Goal: Task Accomplishment & Management: Manage account settings

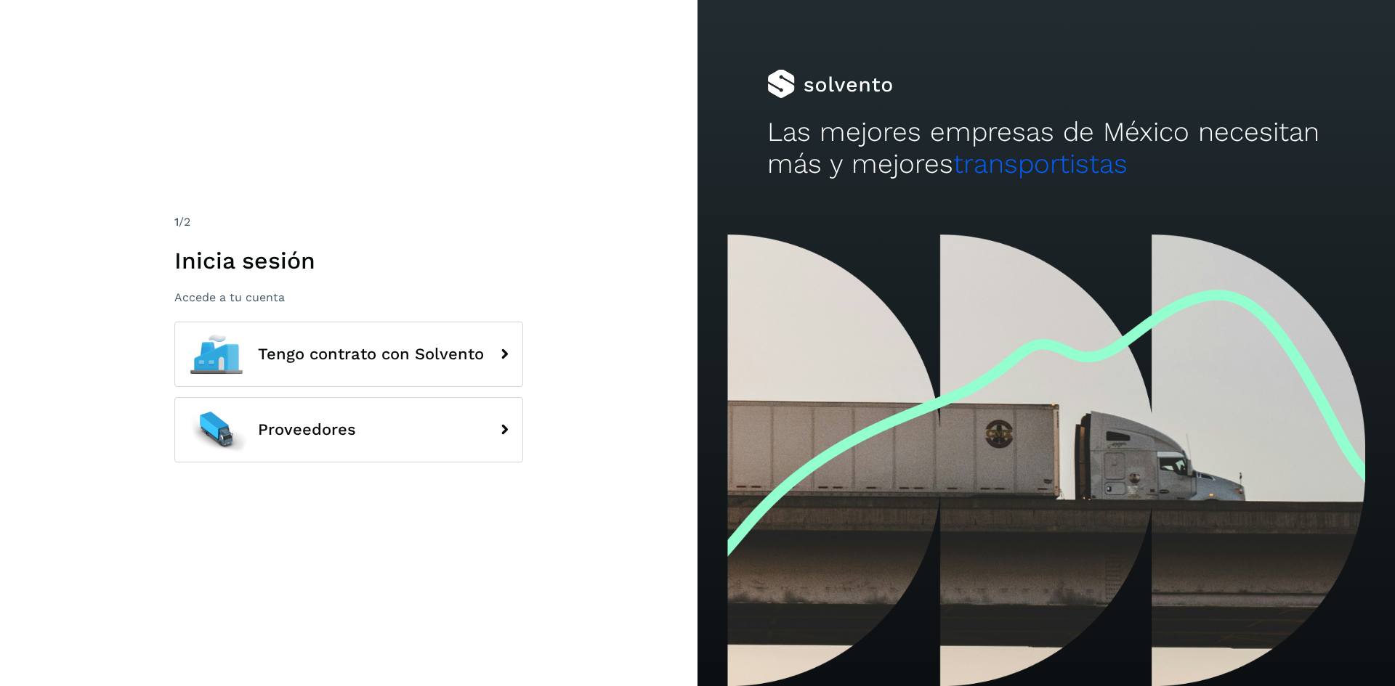
click at [216, 260] on h1 "Inicia sesión" at bounding box center [348, 261] width 349 height 28
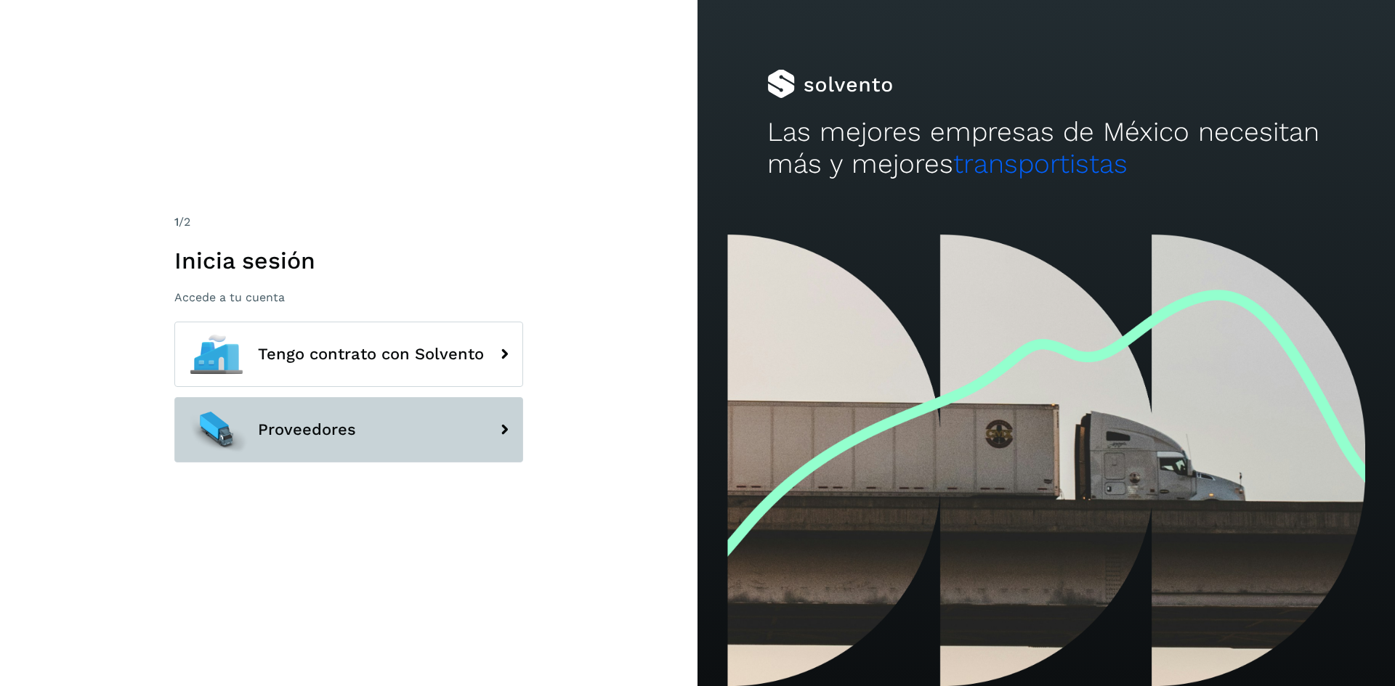
click at [312, 432] on span "Proveedores" at bounding box center [307, 429] width 98 height 17
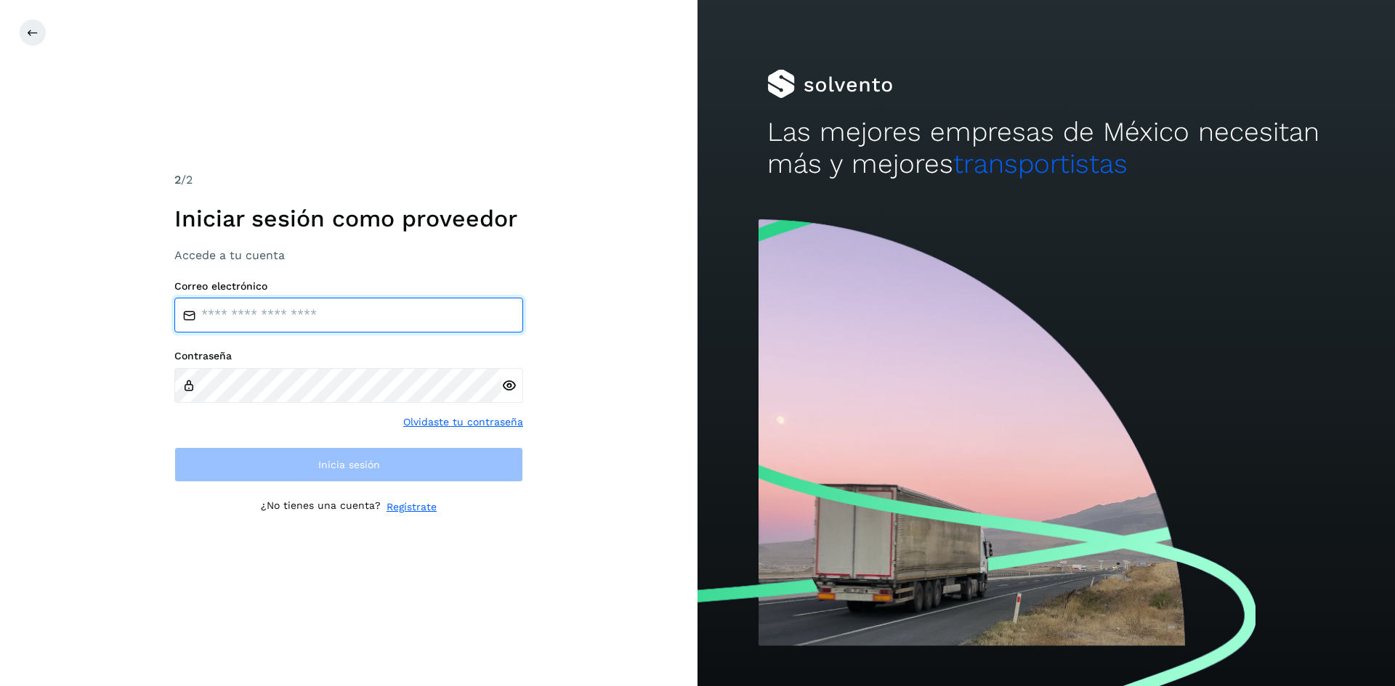
click at [237, 315] on input "email" at bounding box center [348, 315] width 349 height 35
click at [506, 384] on icon at bounding box center [508, 385] width 15 height 15
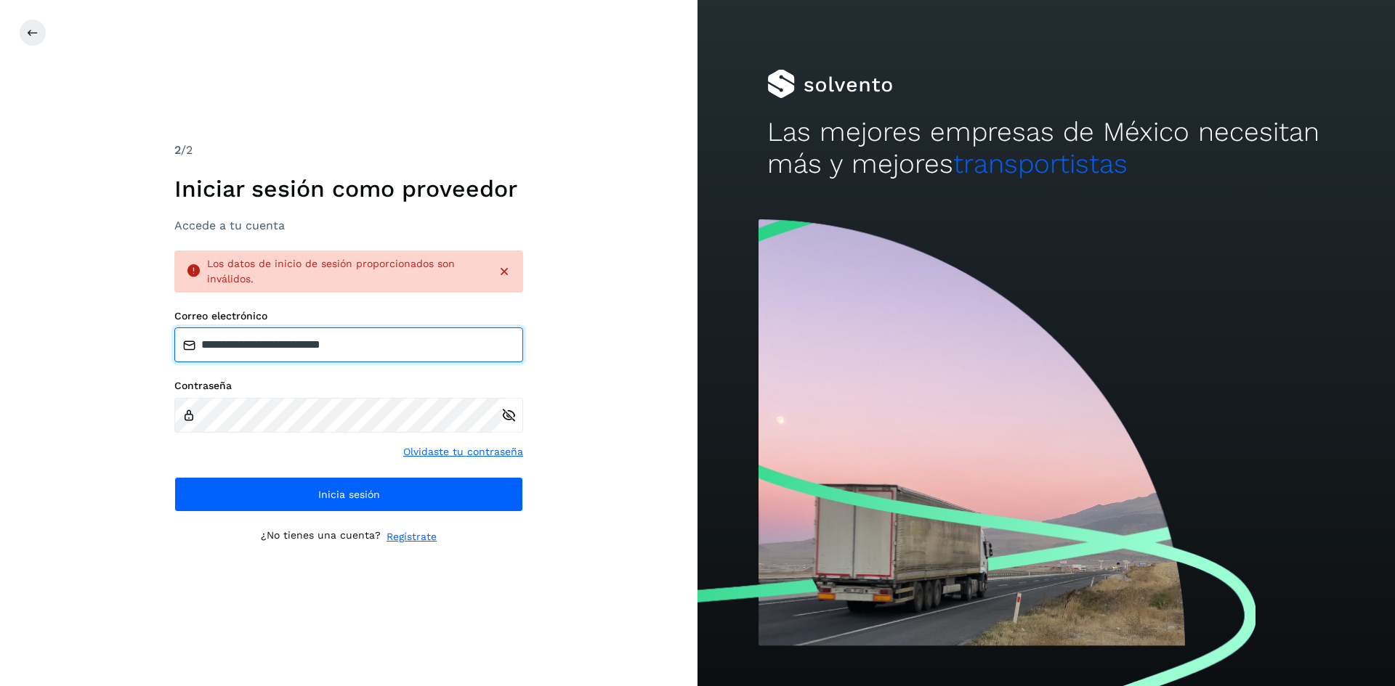
click at [405, 336] on input "**********" at bounding box center [348, 345] width 349 height 35
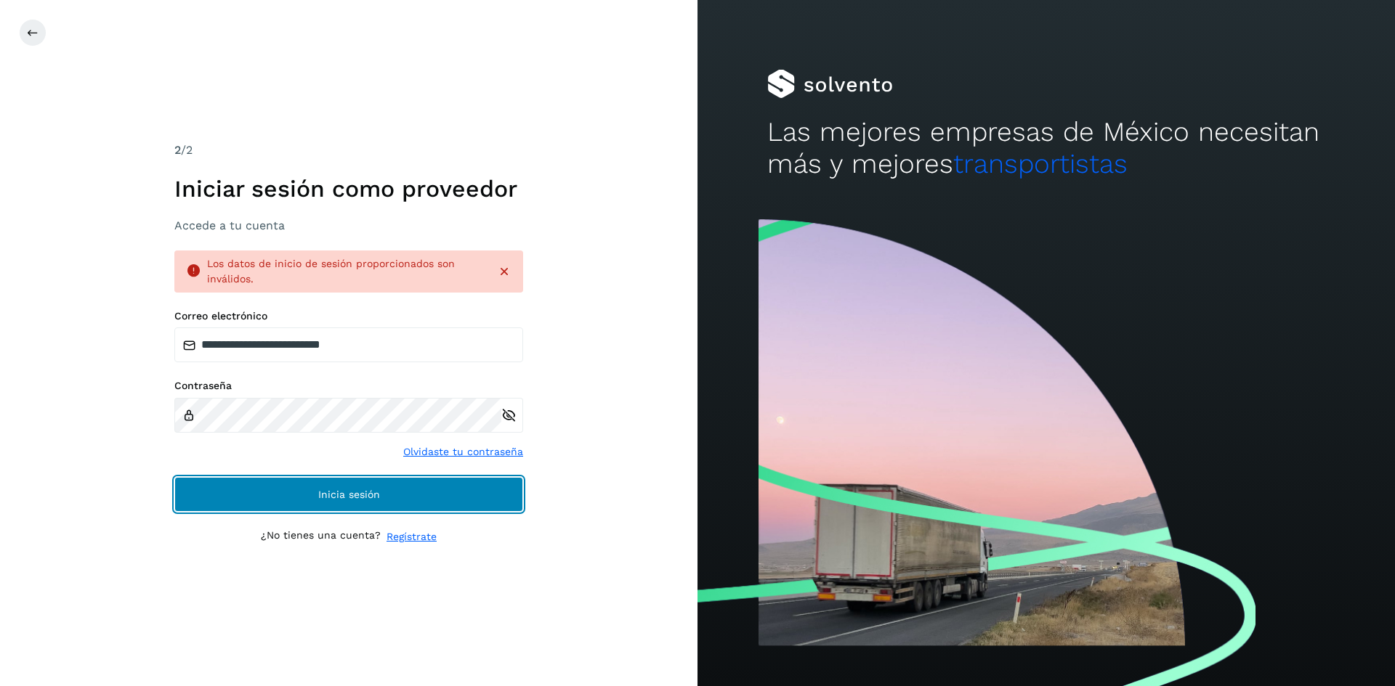
click at [367, 495] on span "Inicia sesión" at bounding box center [349, 495] width 62 height 10
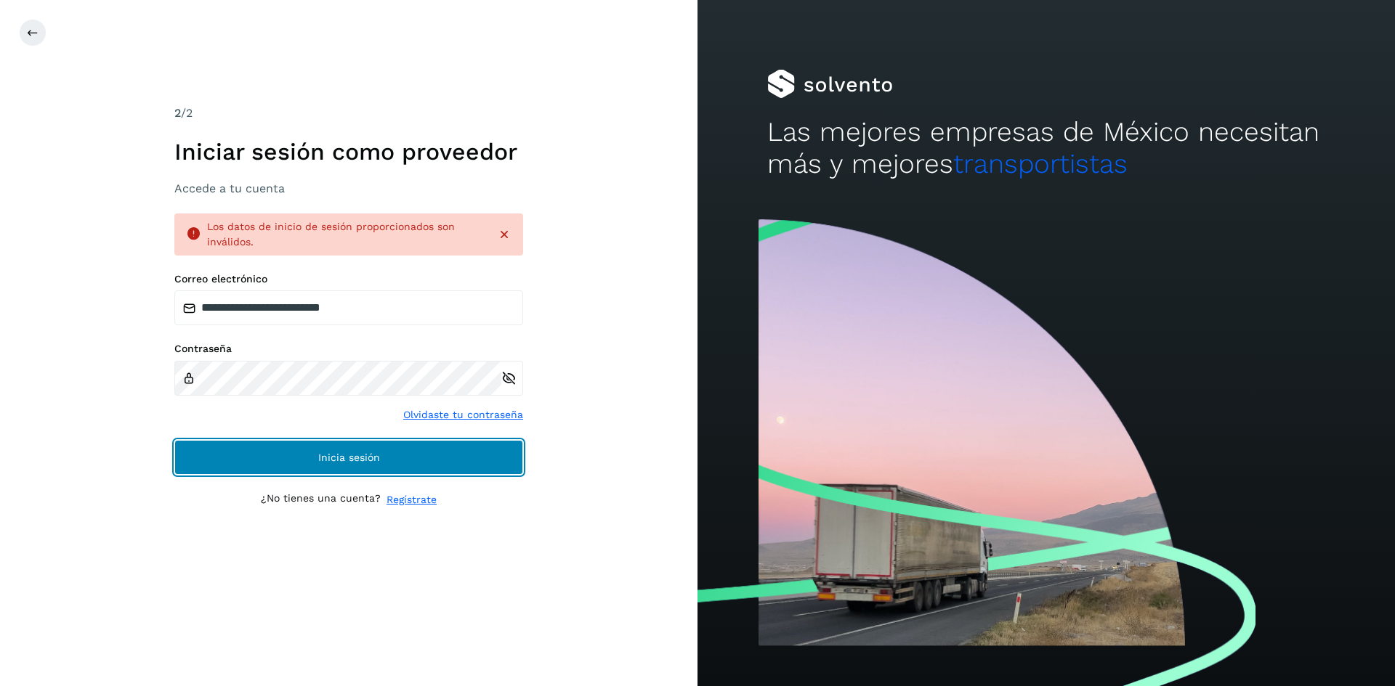
click at [365, 455] on span "Inicia sesión" at bounding box center [349, 458] width 62 height 10
click at [347, 457] on span "Inicia sesión" at bounding box center [349, 458] width 62 height 10
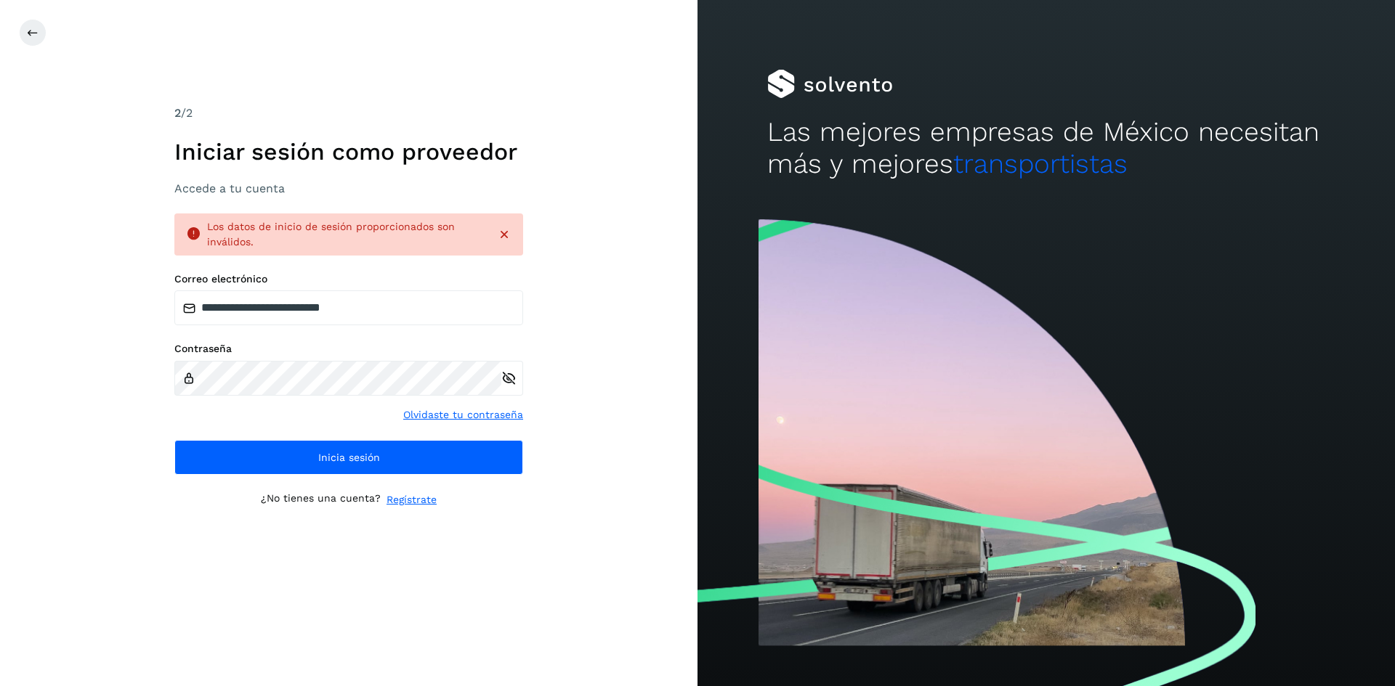
click at [508, 232] on icon at bounding box center [504, 234] width 15 height 15
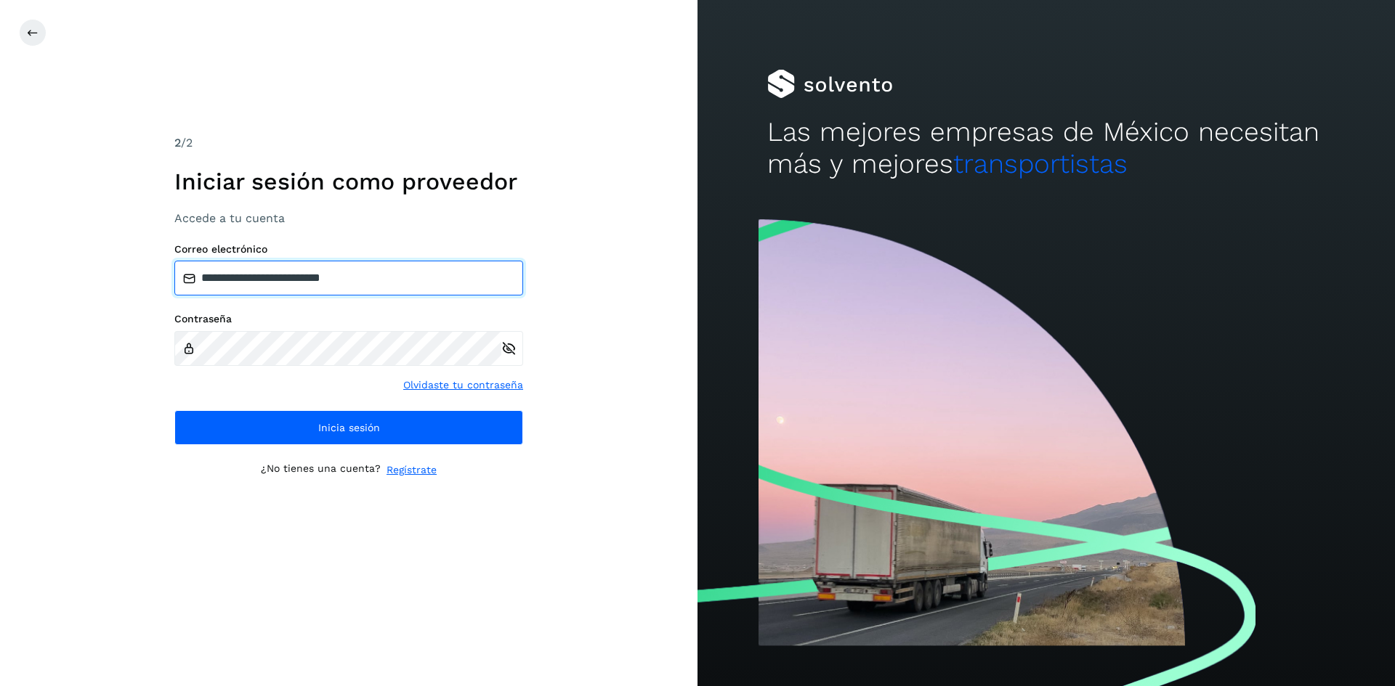
click at [406, 287] on input "**********" at bounding box center [348, 278] width 349 height 35
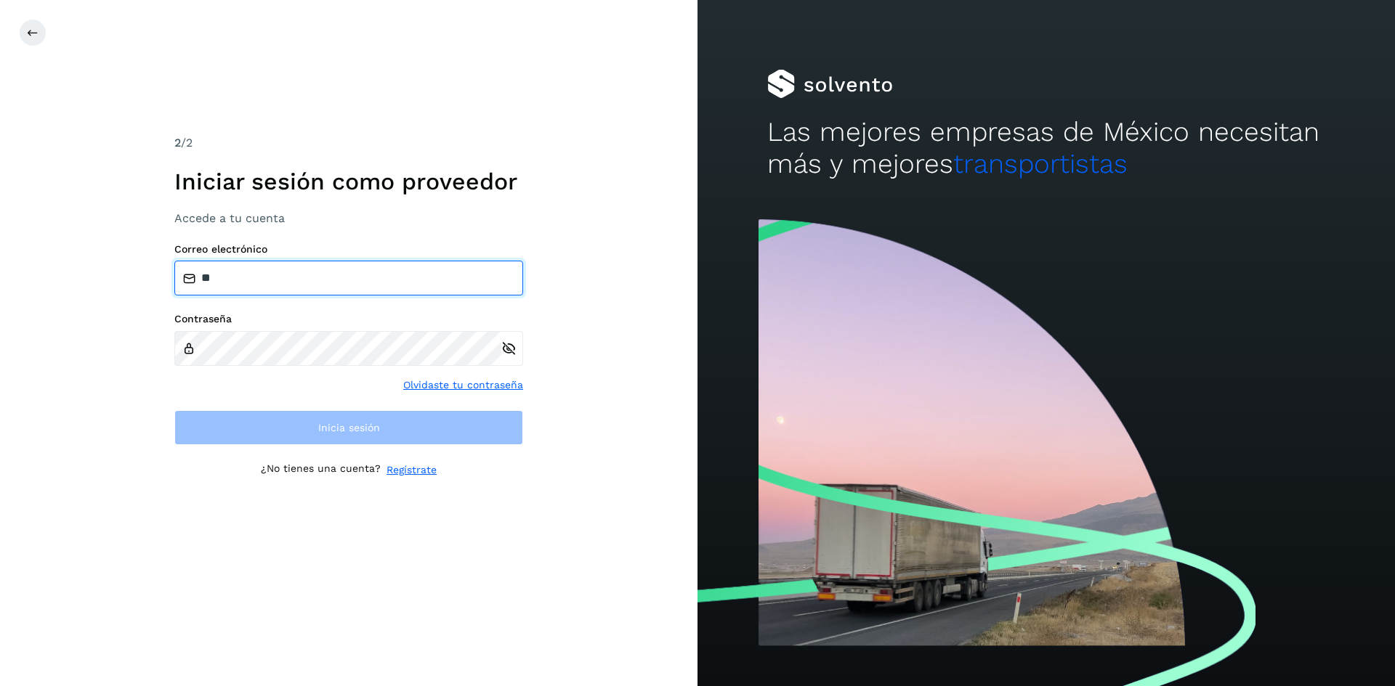
type input "*"
type input "**********"
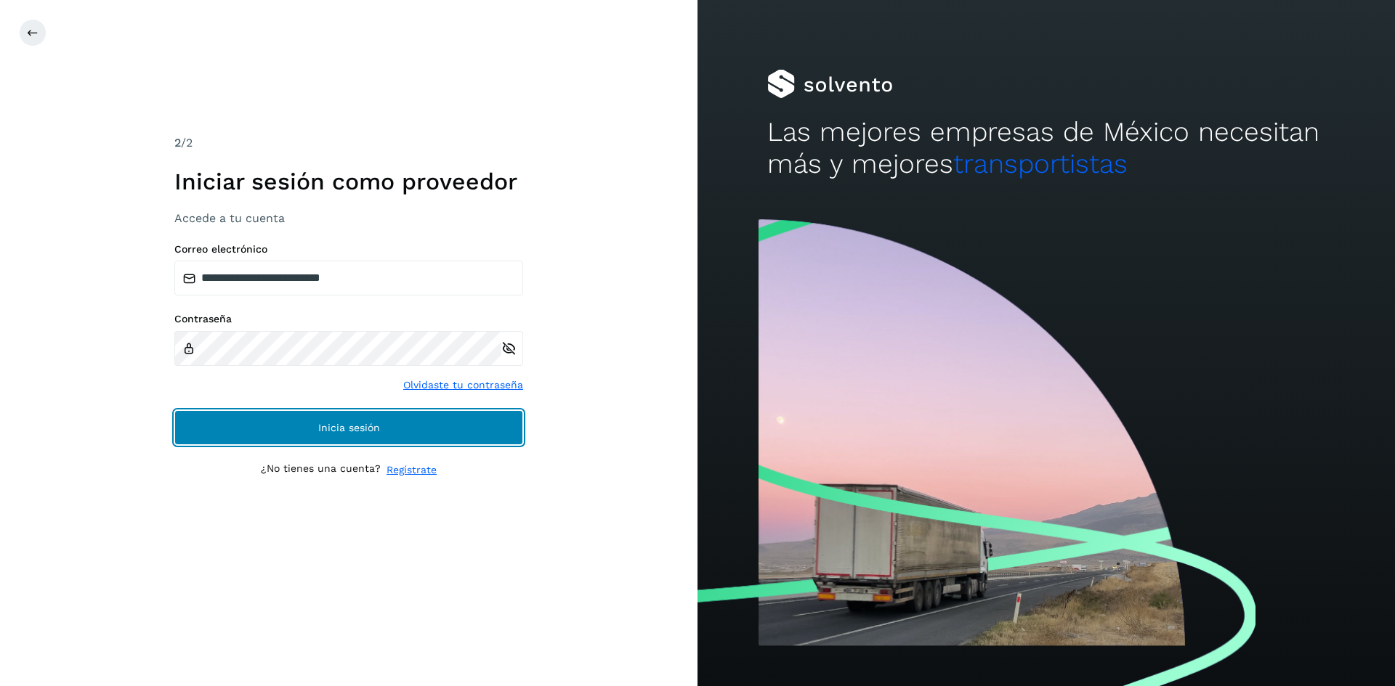
click at [398, 423] on button "Inicia sesión" at bounding box center [348, 427] width 349 height 35
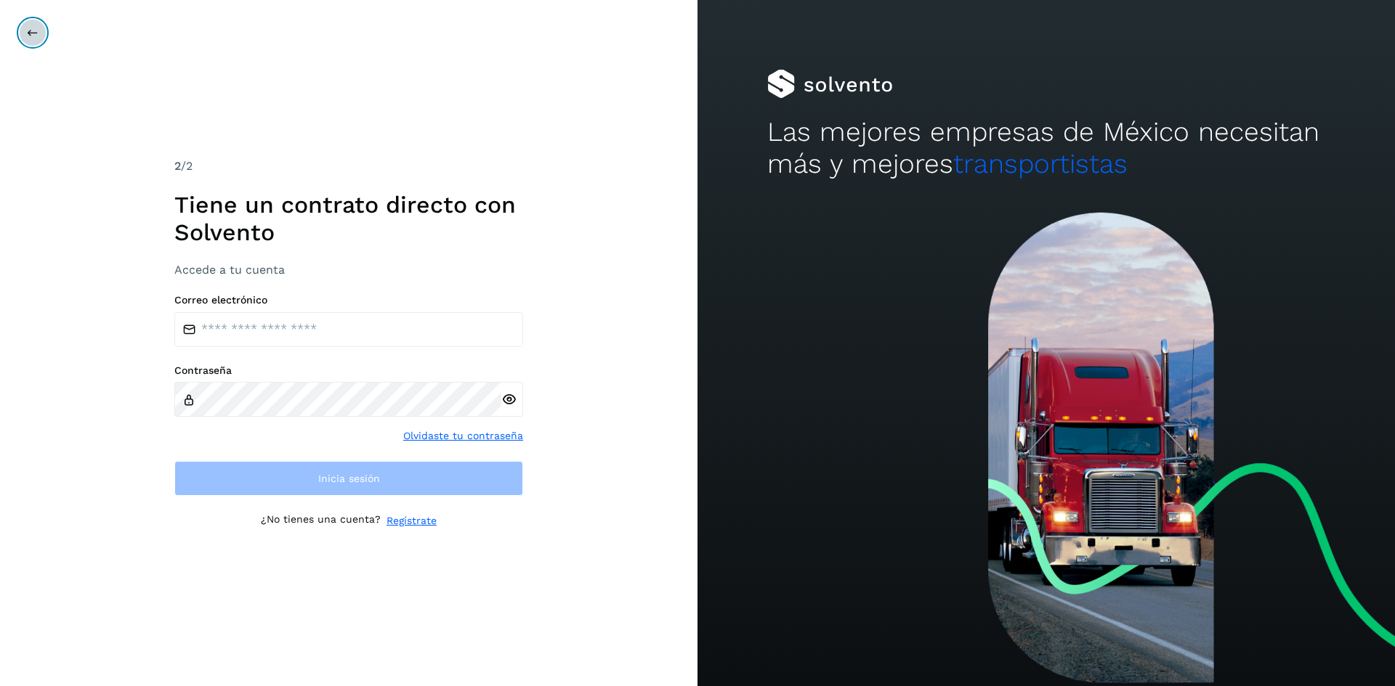
click at [33, 31] on icon at bounding box center [33, 33] width 12 height 12
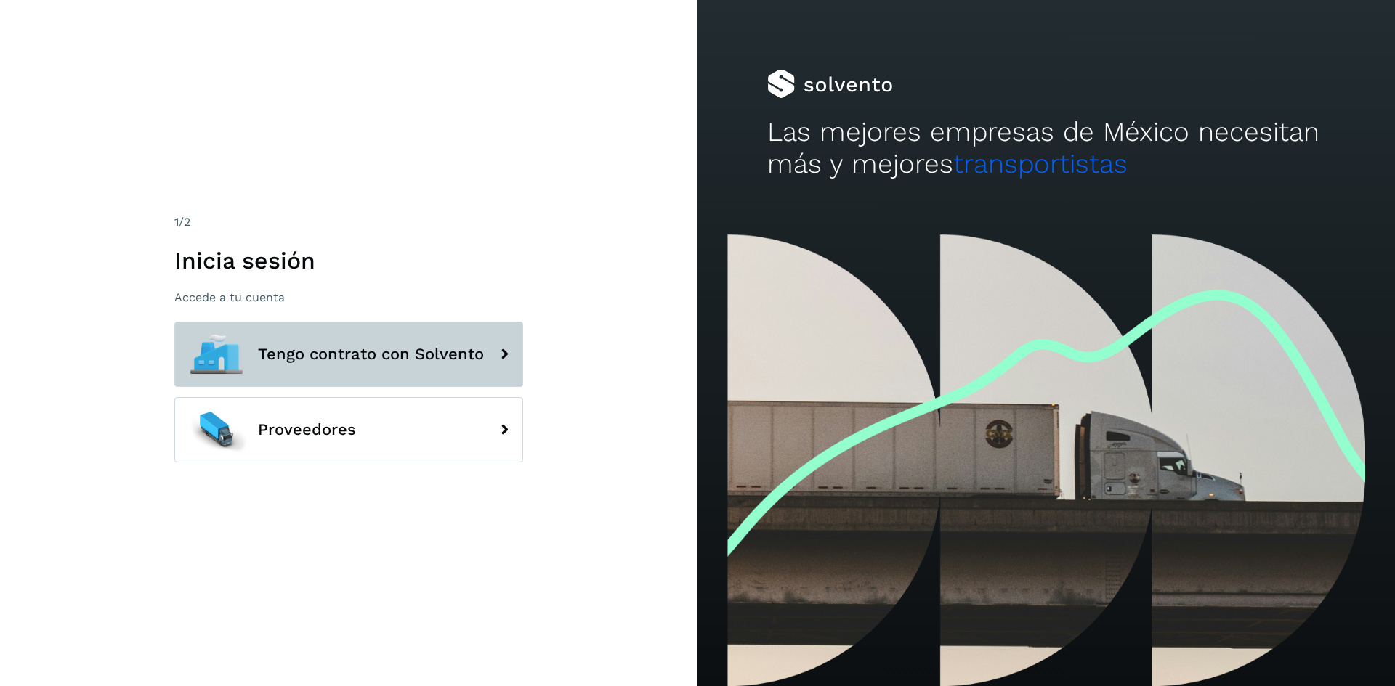
click at [344, 361] on span "Tengo contrato con Solvento" at bounding box center [371, 354] width 226 height 17
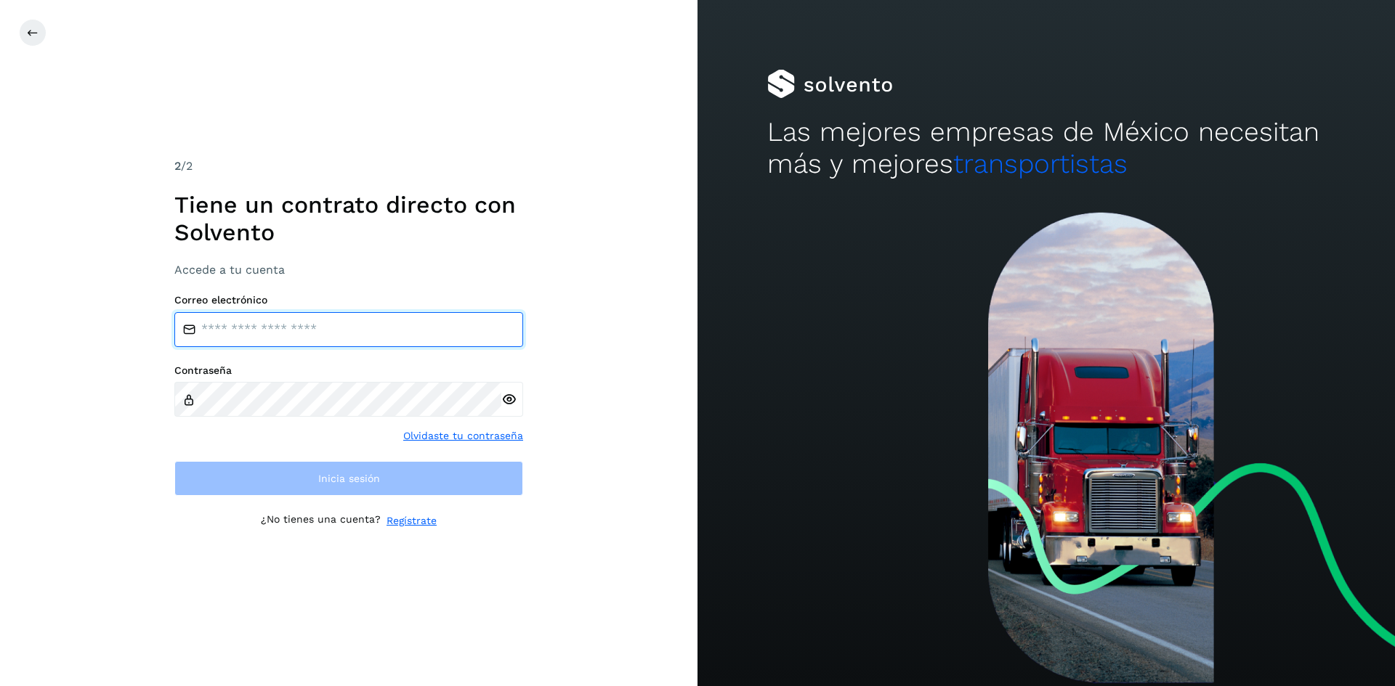
click at [280, 334] on input "email" at bounding box center [348, 329] width 349 height 35
type input "**********"
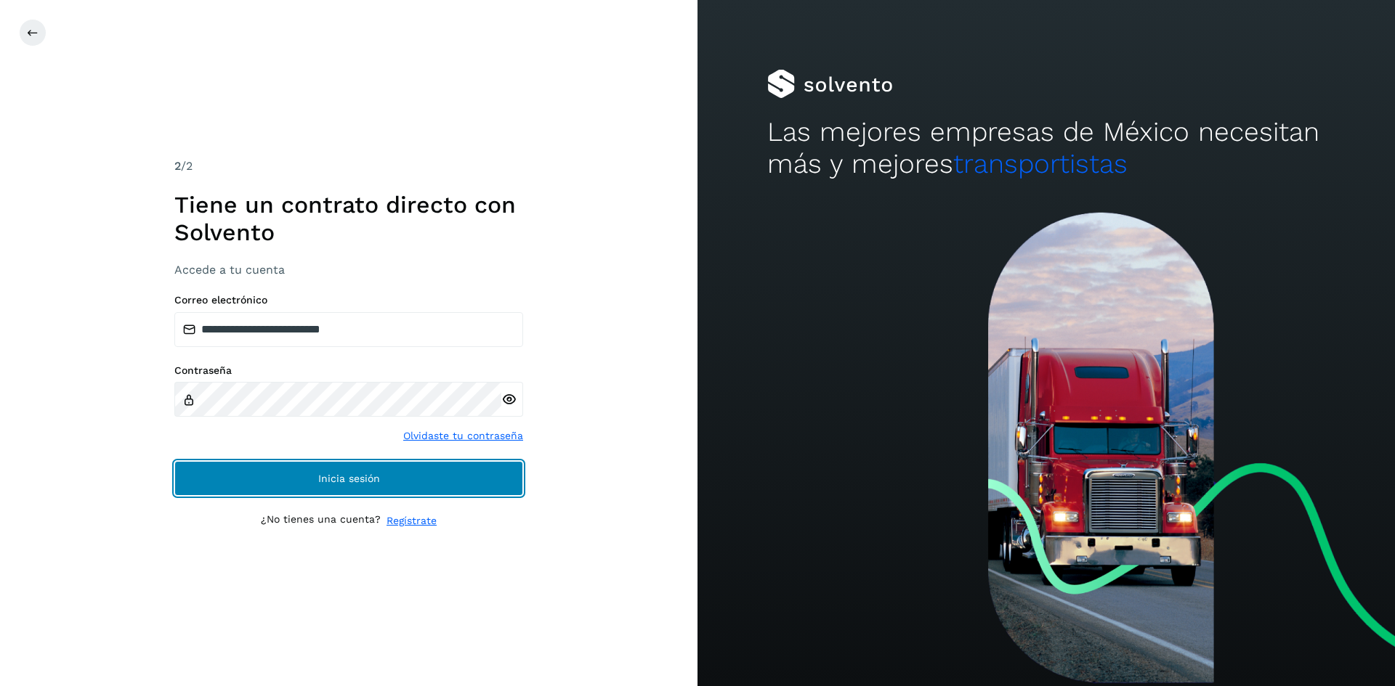
click at [351, 484] on span "Inicia sesión" at bounding box center [349, 479] width 62 height 10
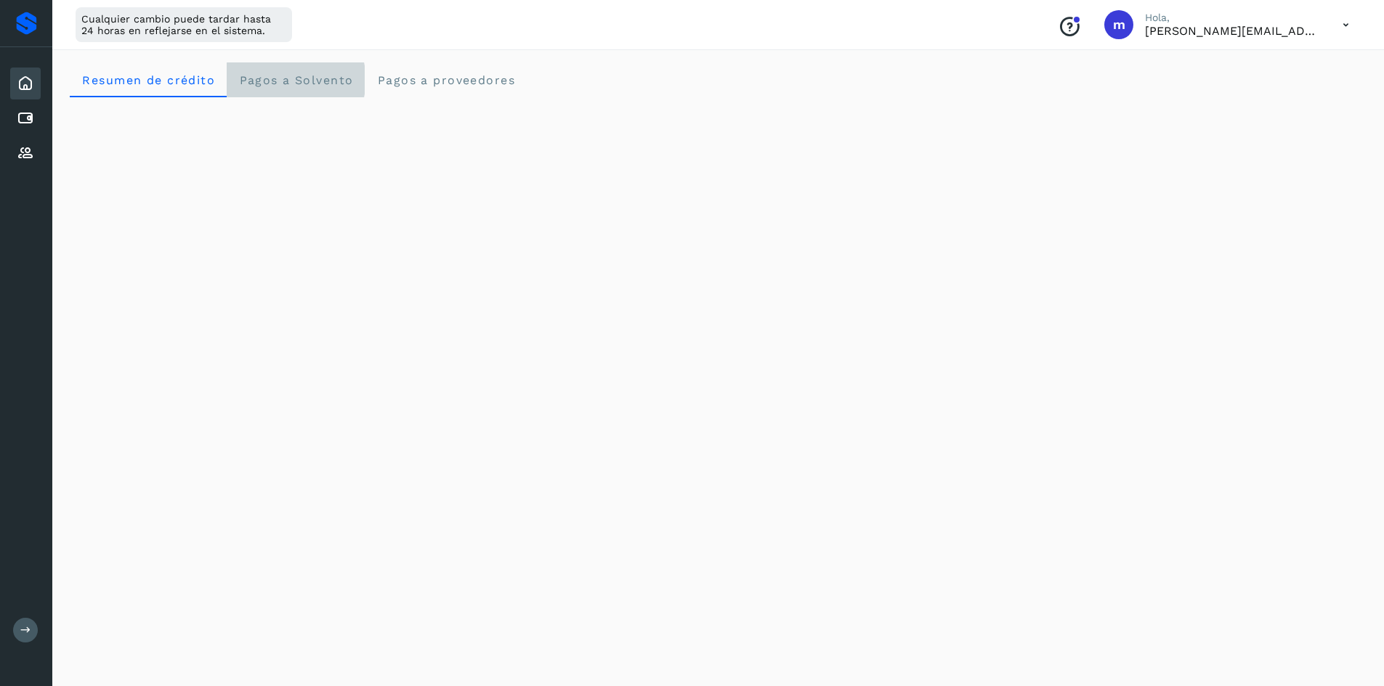
click at [288, 84] on span "Pagos a Solvento" at bounding box center [295, 80] width 115 height 14
click at [1348, 24] on icon at bounding box center [1346, 25] width 30 height 30
click at [1346, 24] on div at bounding box center [692, 343] width 1384 height 686
click at [23, 149] on icon at bounding box center [25, 153] width 17 height 17
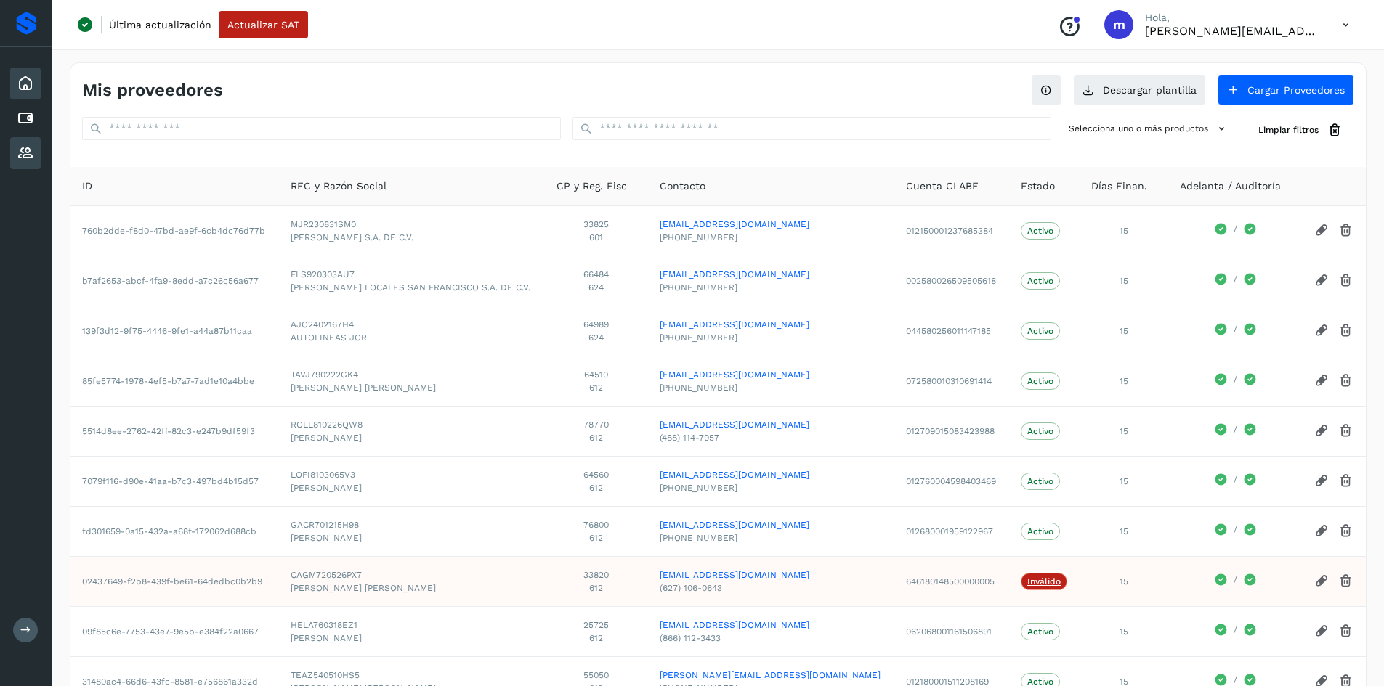
click at [20, 85] on icon at bounding box center [25, 83] width 17 height 17
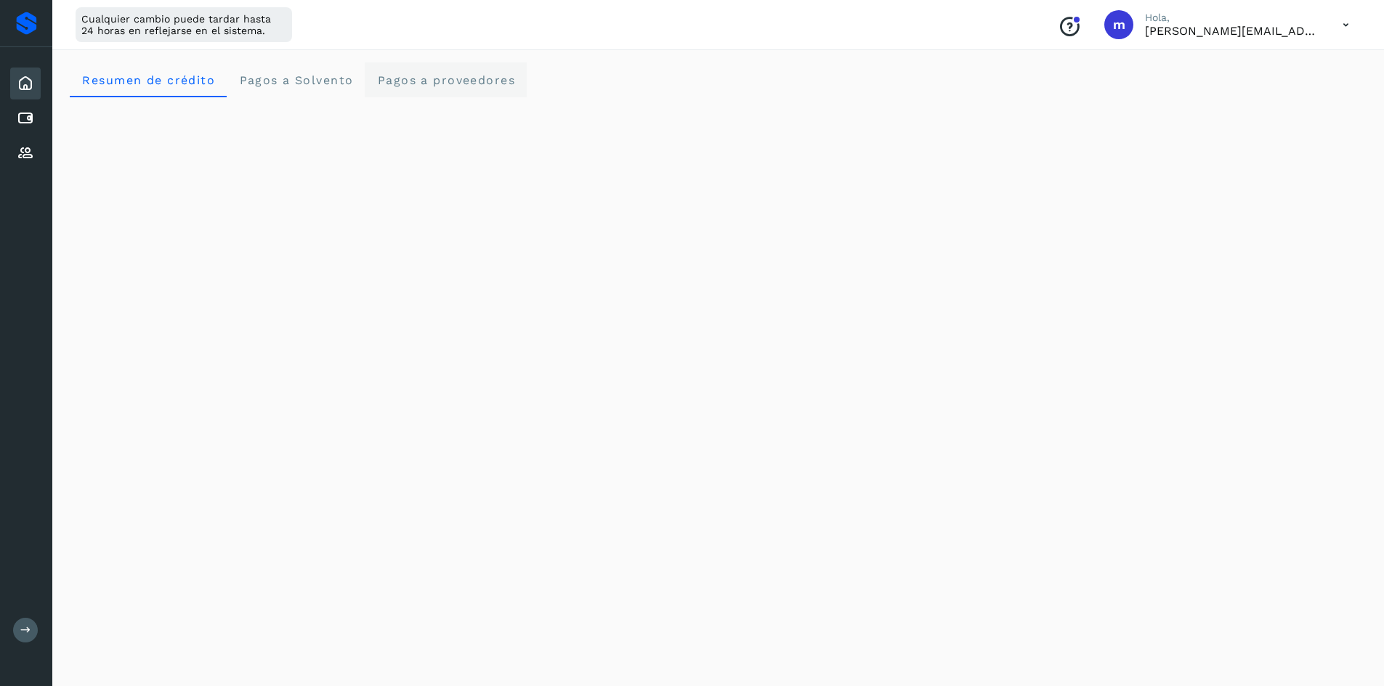
click at [424, 78] on span "Pagos a proveedores" at bounding box center [445, 80] width 139 height 14
click at [278, 85] on span "Pagos a Solvento" at bounding box center [295, 80] width 115 height 14
click at [132, 81] on span "Resumen de crédito" at bounding box center [148, 80] width 134 height 14
click at [20, 80] on icon at bounding box center [25, 83] width 17 height 17
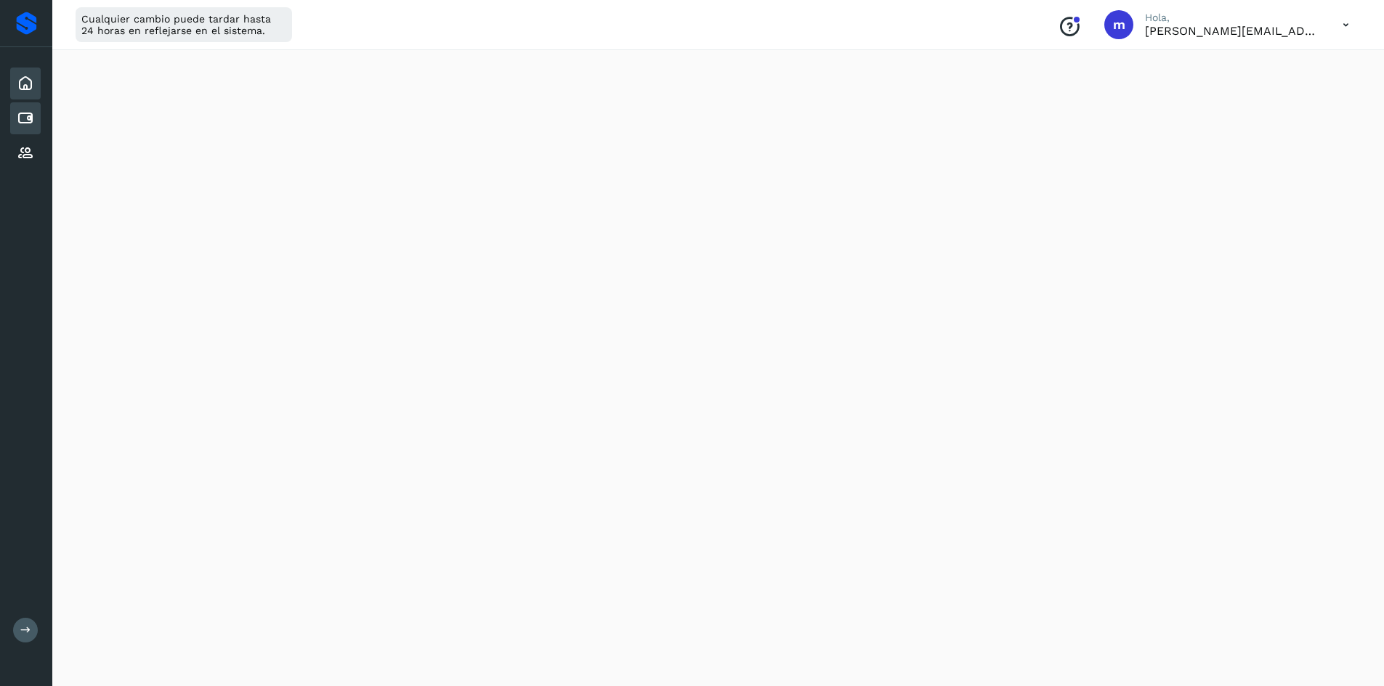
click at [30, 111] on icon at bounding box center [25, 118] width 17 height 17
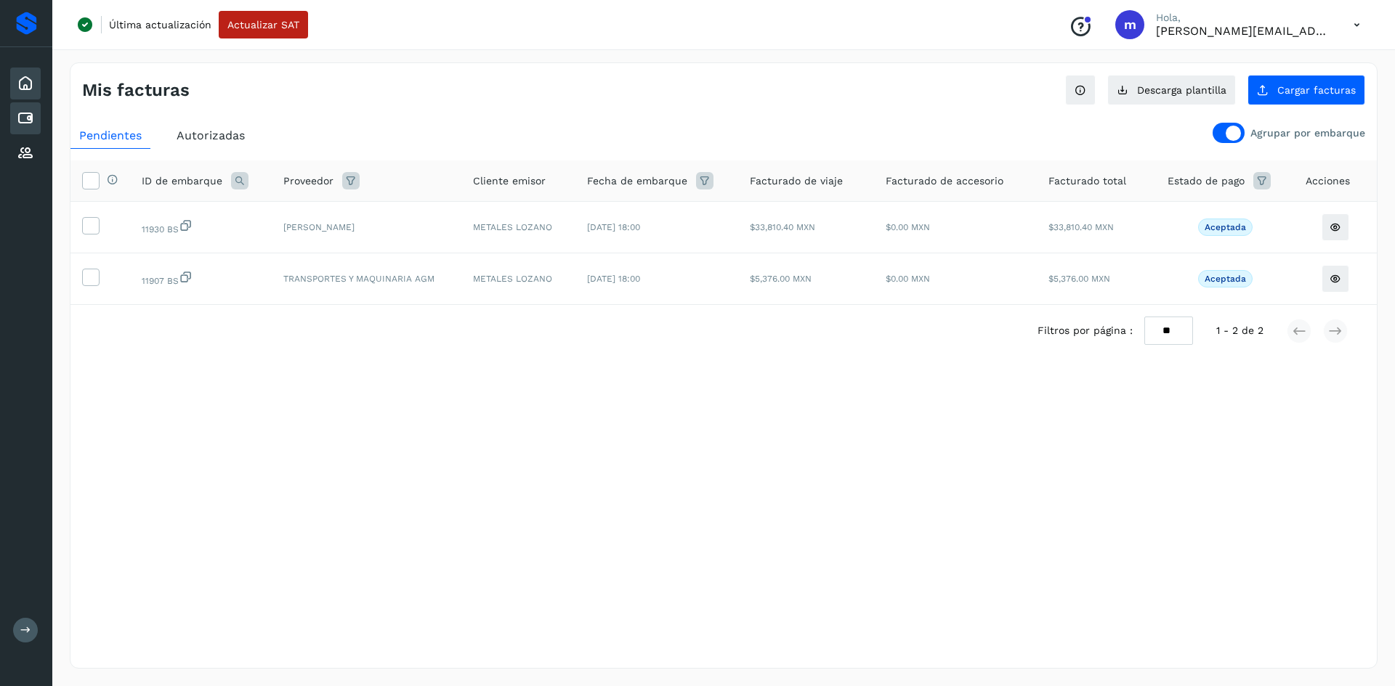
click at [31, 77] on icon at bounding box center [25, 83] width 17 height 17
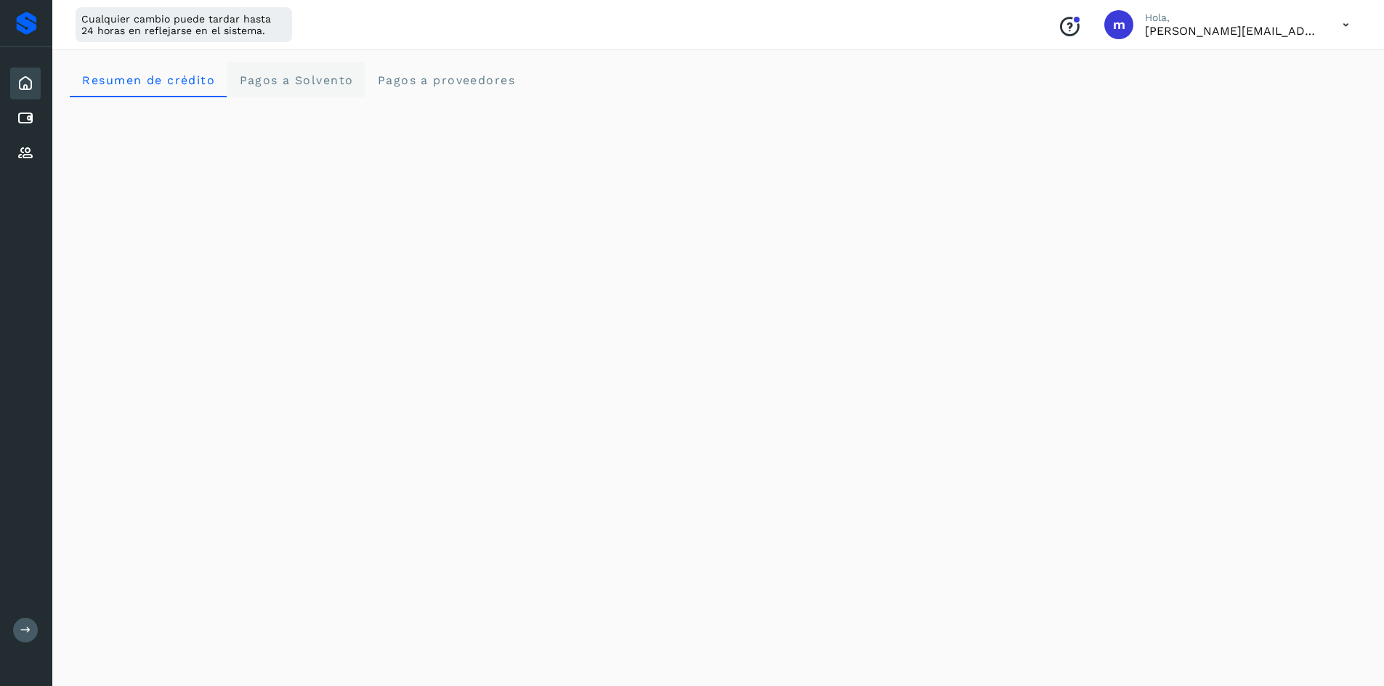
click at [306, 78] on span "Pagos a Solvento" at bounding box center [295, 80] width 115 height 14
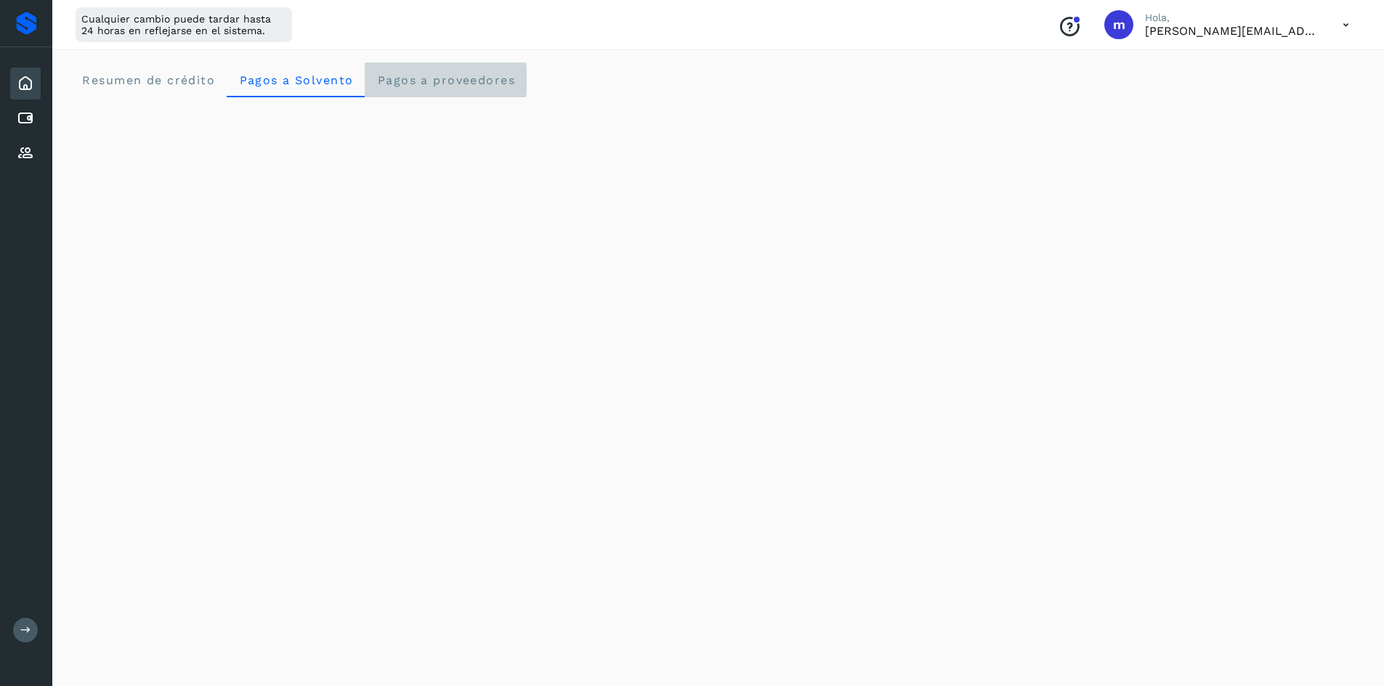
click at [448, 78] on span "Pagos a proveedores" at bounding box center [445, 80] width 139 height 14
click at [24, 116] on icon at bounding box center [25, 118] width 17 height 17
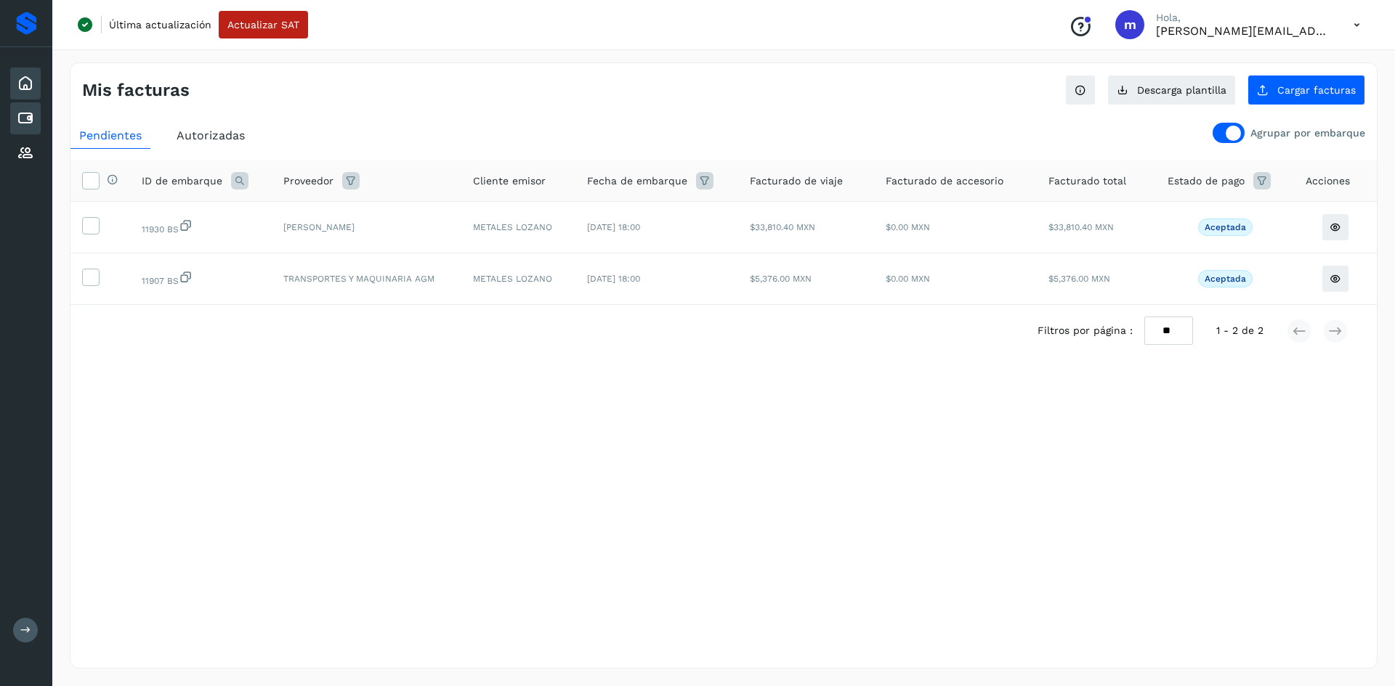
click at [25, 83] on icon at bounding box center [25, 83] width 17 height 17
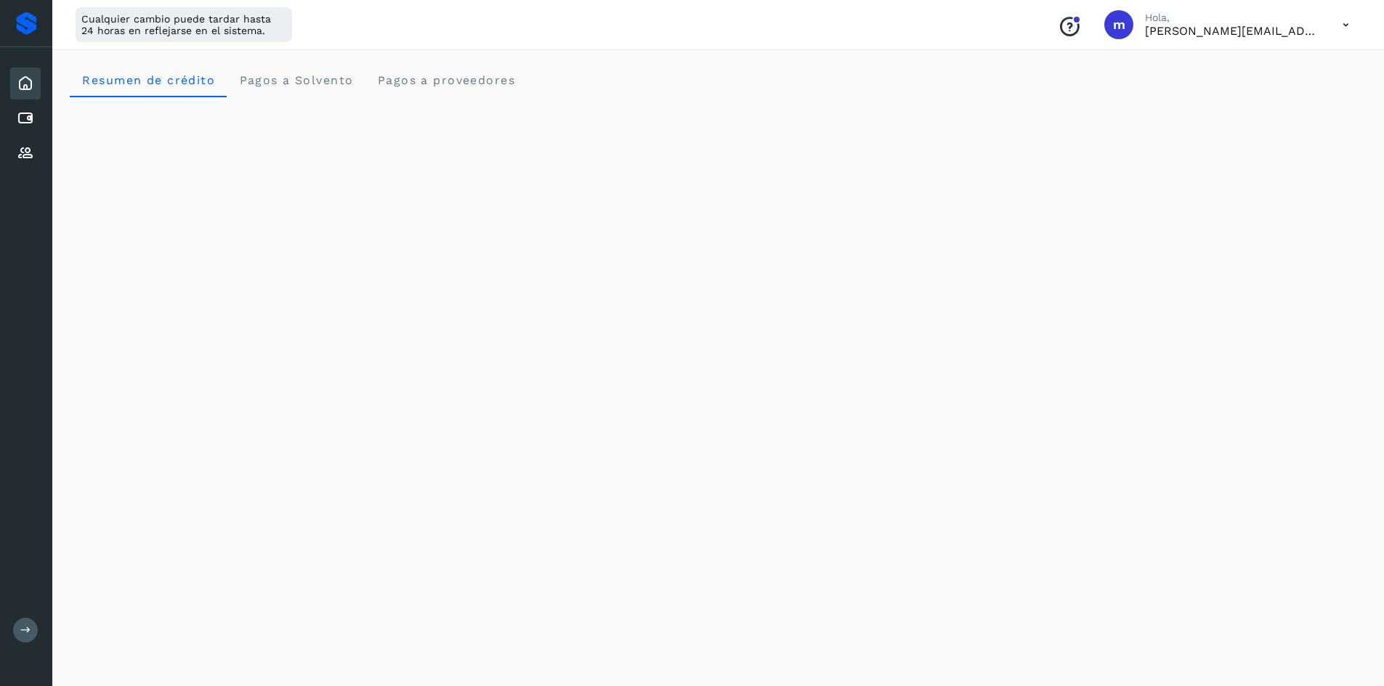
click at [23, 82] on icon at bounding box center [25, 83] width 17 height 17
click at [24, 80] on icon at bounding box center [25, 83] width 17 height 17
click at [411, 80] on span "Pagos a proveedores" at bounding box center [445, 80] width 139 height 14
click at [312, 81] on span "Pagos a Solvento" at bounding box center [295, 80] width 115 height 14
click at [416, 73] on span "Pagos a proveedores" at bounding box center [445, 80] width 139 height 14
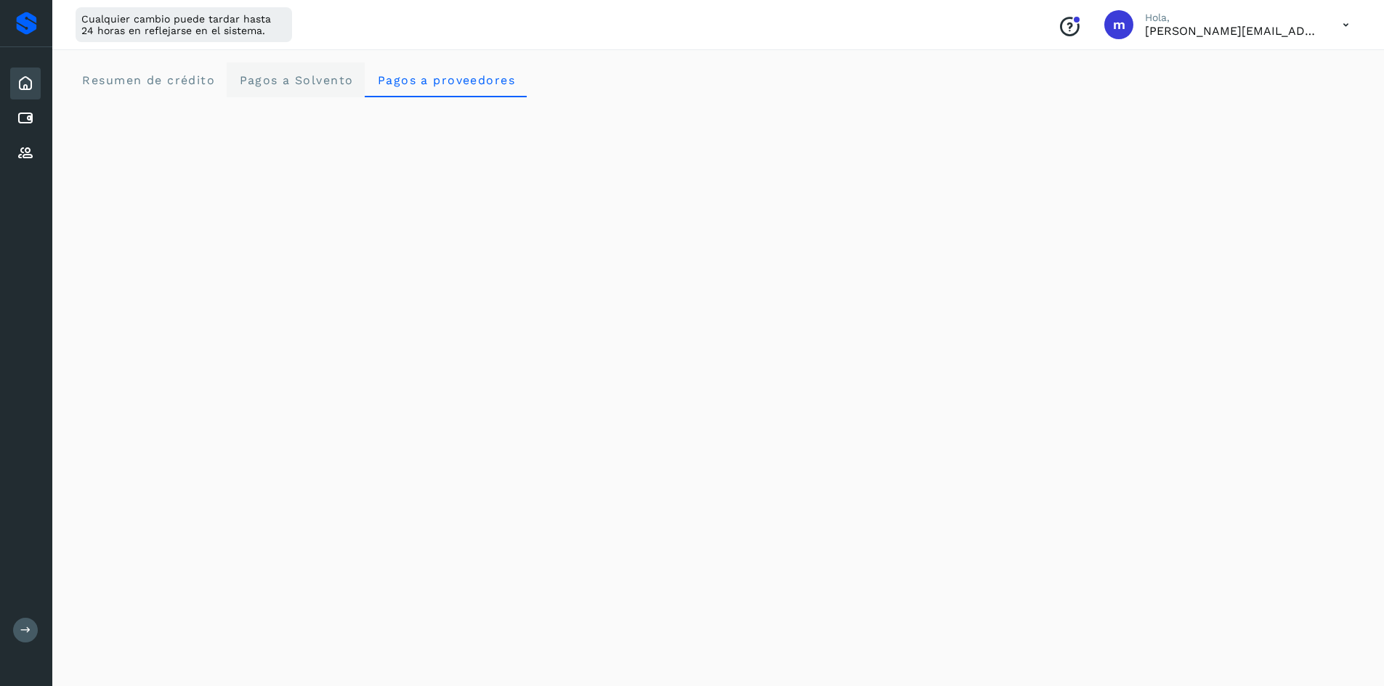
click at [304, 81] on span "Pagos a Solvento" at bounding box center [295, 80] width 115 height 14
click at [24, 113] on icon at bounding box center [25, 118] width 17 height 17
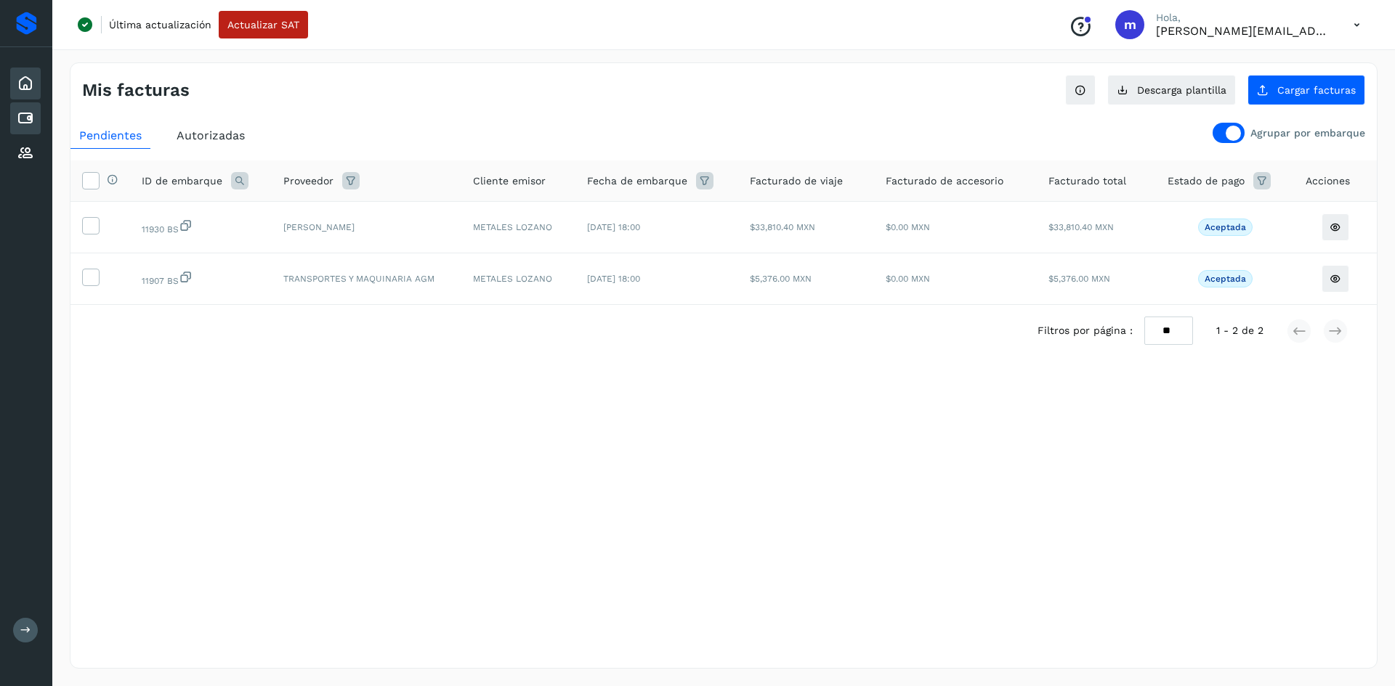
click at [31, 78] on icon at bounding box center [25, 83] width 17 height 17
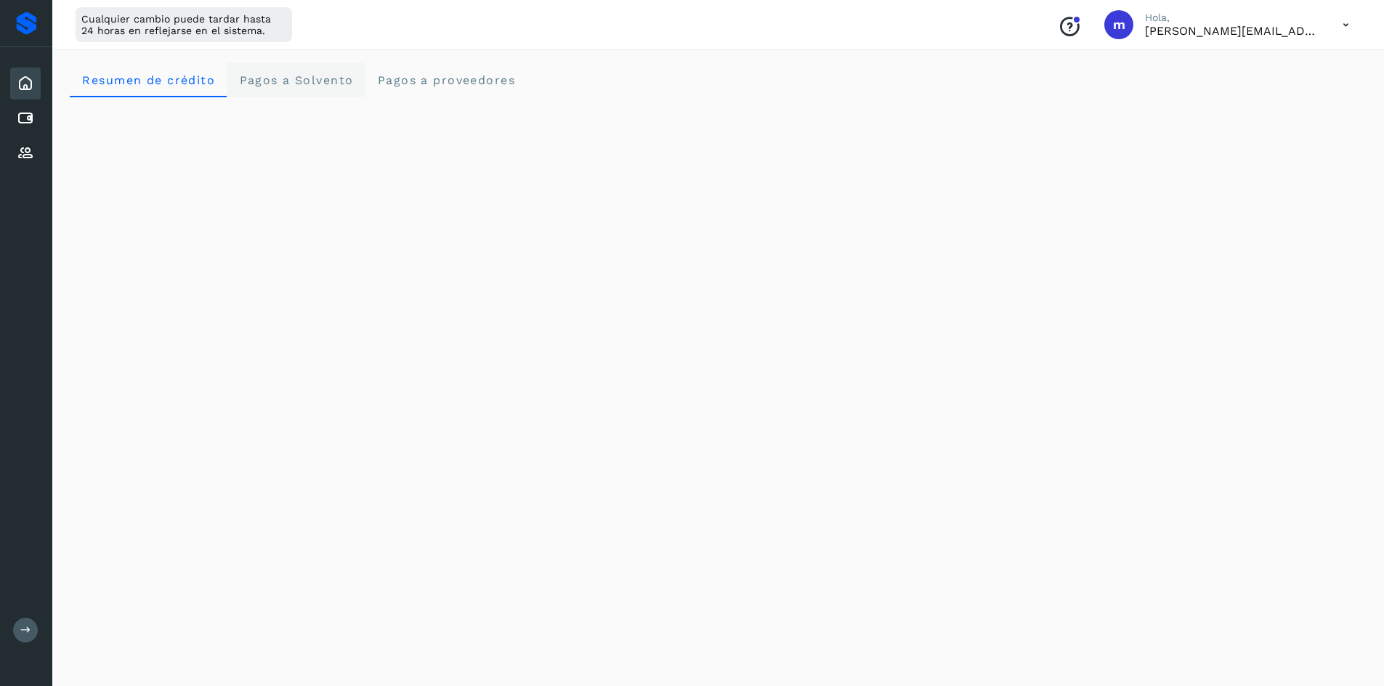
click at [300, 81] on span "Pagos a Solvento" at bounding box center [295, 80] width 115 height 14
click at [25, 82] on icon at bounding box center [25, 83] width 17 height 17
click at [312, 76] on span "Pagos a Solvento" at bounding box center [295, 80] width 115 height 14
click at [302, 78] on span "Pagos a Solvento" at bounding box center [295, 80] width 115 height 14
click at [131, 82] on span "Resumen de crédito" at bounding box center [148, 80] width 134 height 14
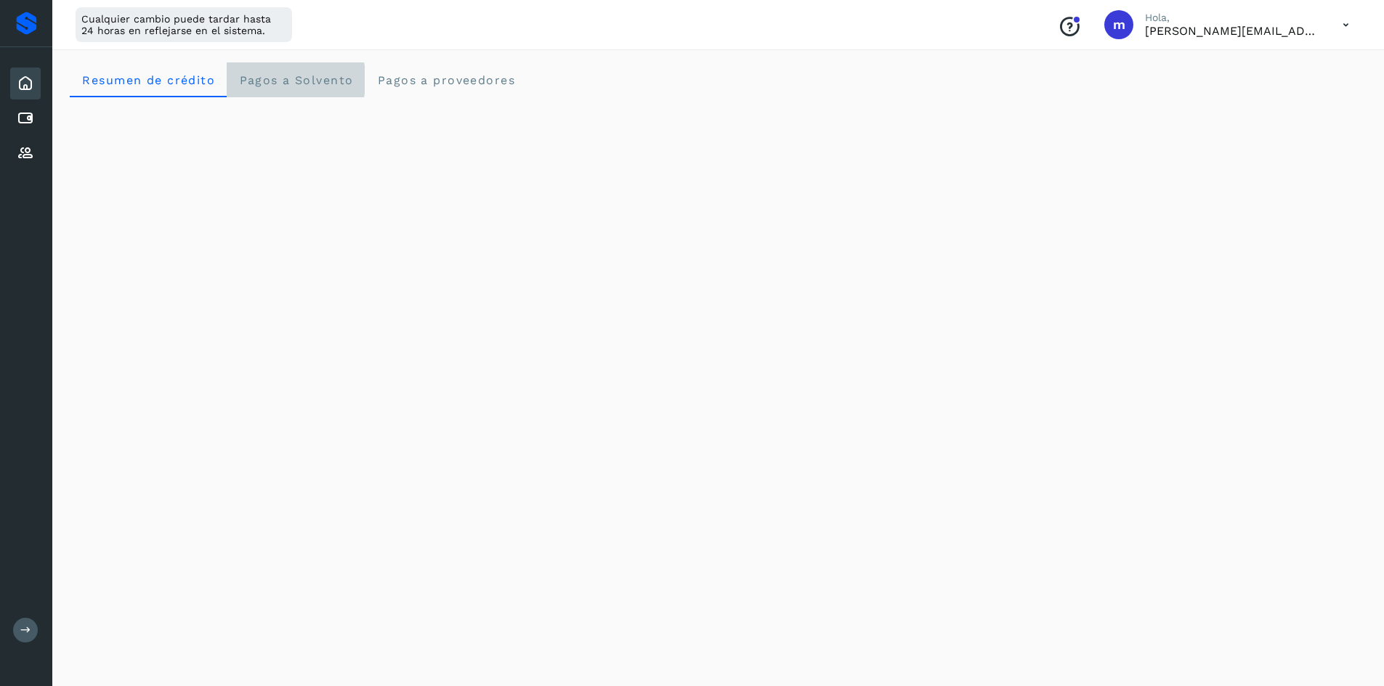
click at [288, 78] on span "Pagos a Solvento" at bounding box center [295, 80] width 115 height 14
